Goal: Task Accomplishment & Management: Manage account settings

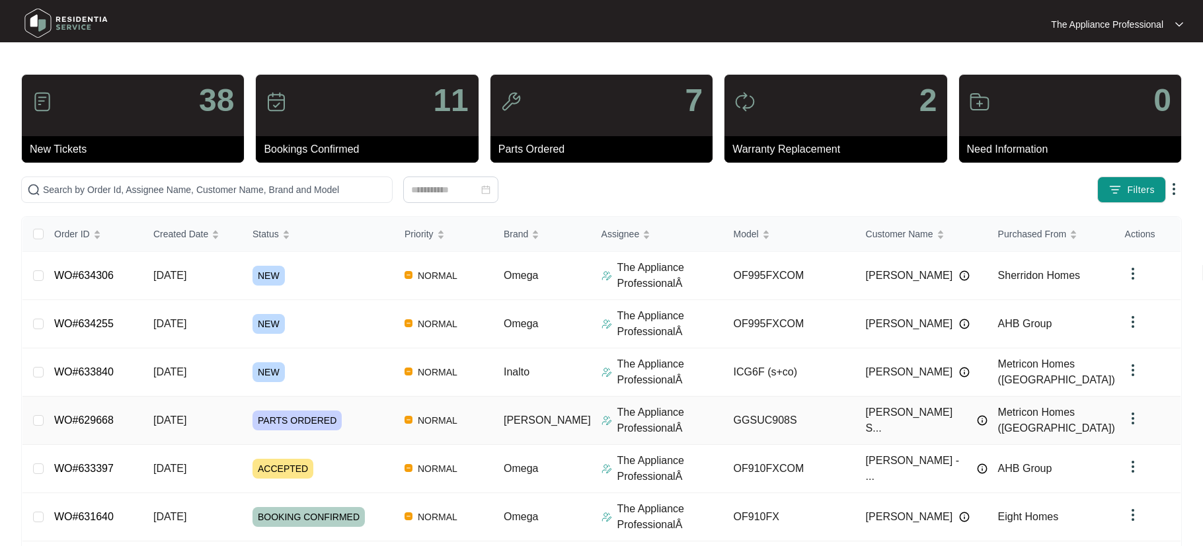
scroll to position [253, 0]
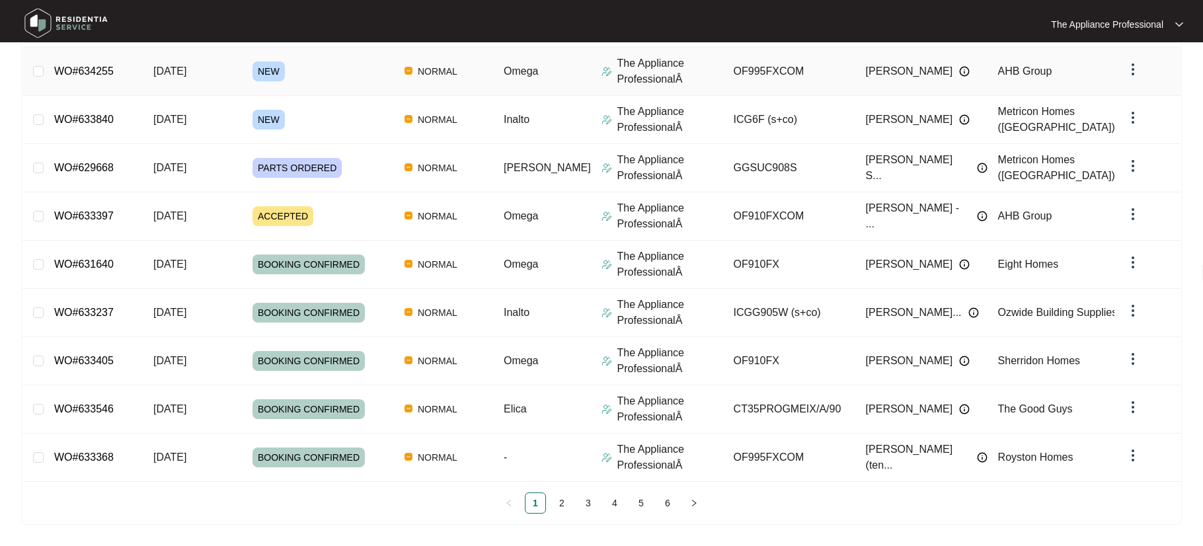
click at [186, 66] on span "[DATE]" at bounding box center [169, 70] width 33 height 11
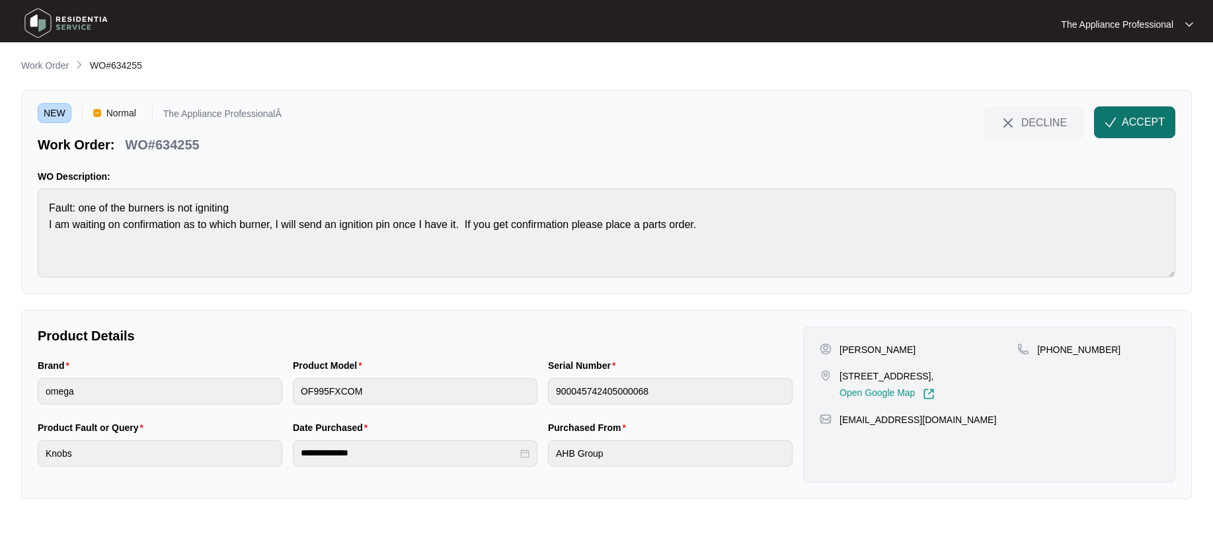
click at [1151, 126] on span "ACCEPT" at bounding box center [1143, 122] width 43 height 16
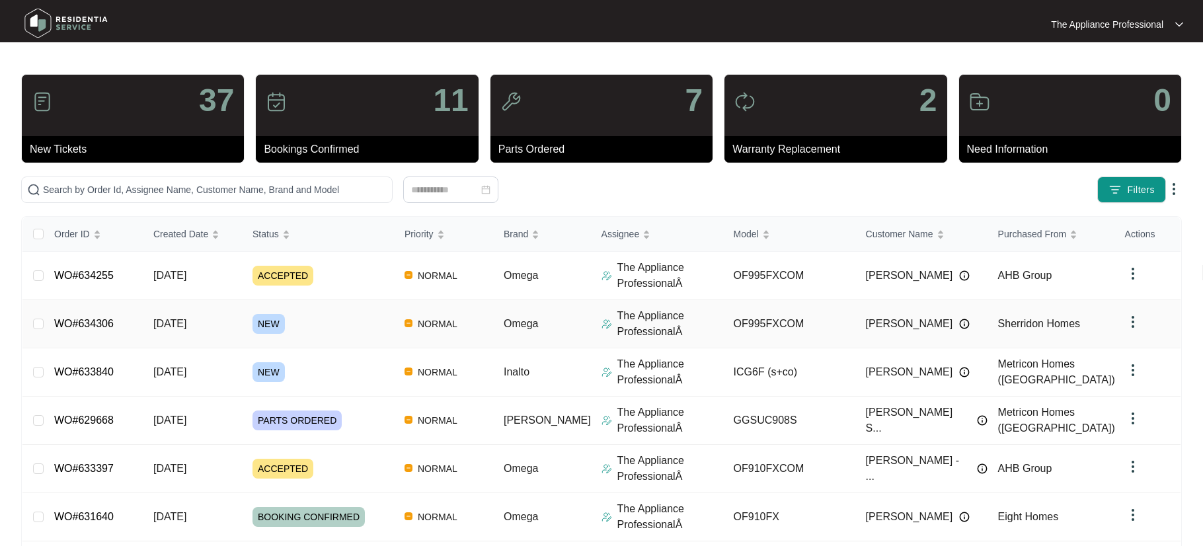
click at [229, 325] on td "[DATE]" at bounding box center [192, 324] width 99 height 48
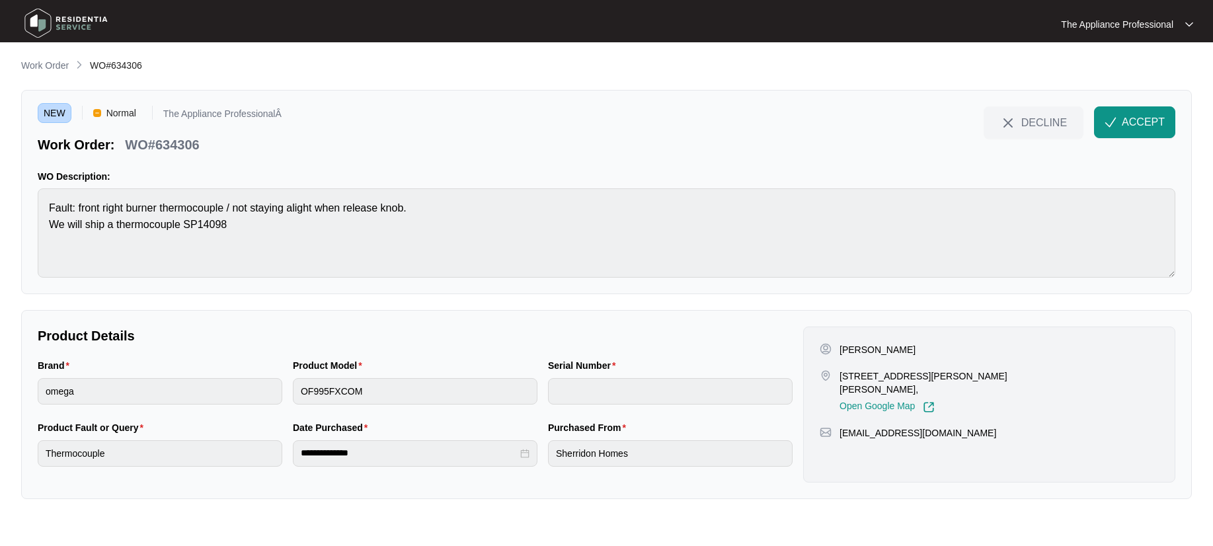
click at [1133, 122] on span "ACCEPT" at bounding box center [1143, 122] width 43 height 16
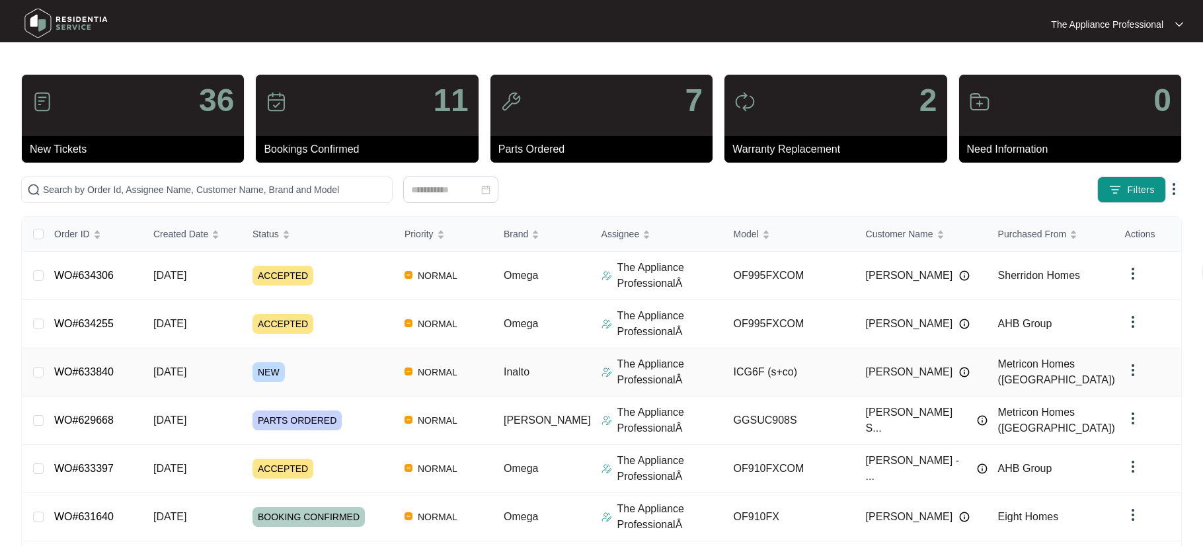
click at [196, 364] on td "[DATE]" at bounding box center [192, 372] width 99 height 48
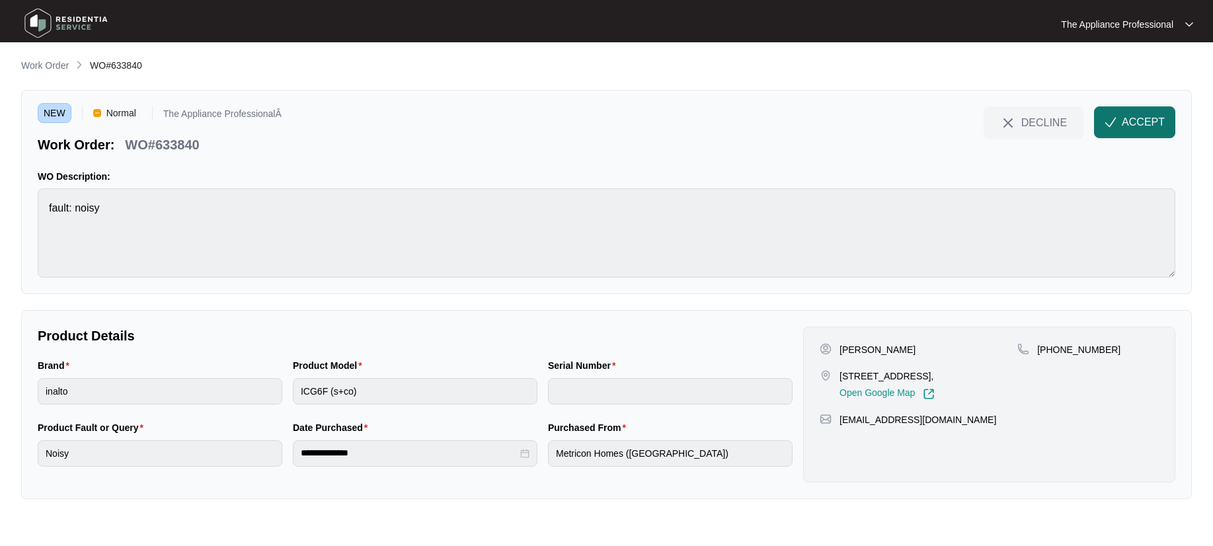
click at [1136, 126] on span "ACCEPT" at bounding box center [1143, 122] width 43 height 16
